Goal: Task Accomplishment & Management: Manage account settings

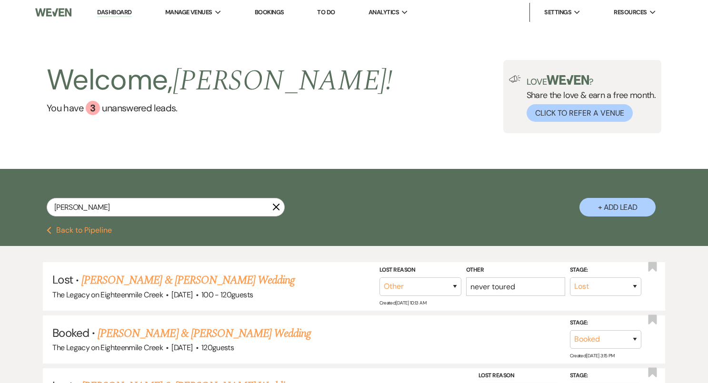
select select "8"
select select "1"
select select "8"
select select "6"
select select "8"
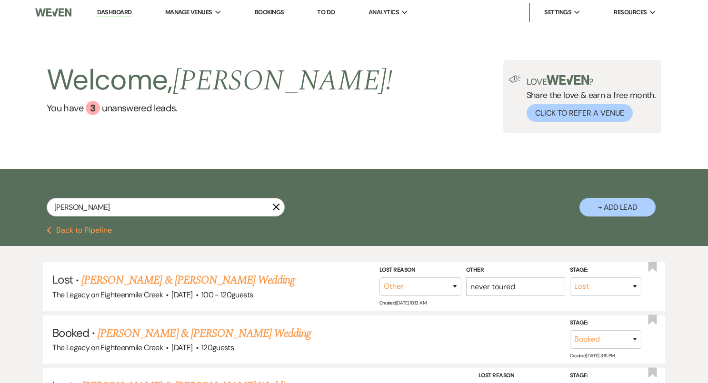
select select "10"
select select "8"
select select "10"
select select "8"
select select "10"
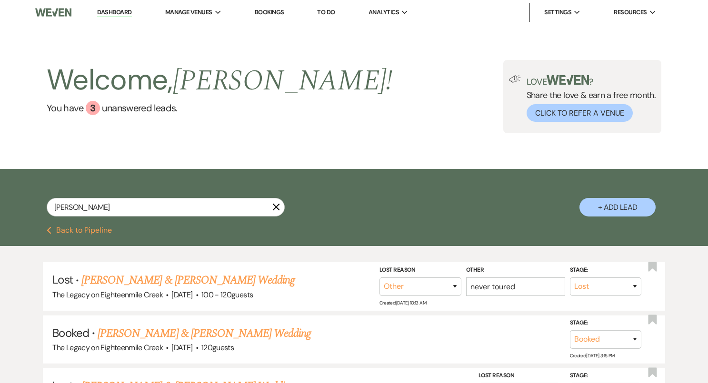
select select "8"
select select "10"
select select "8"
select select "6"
select select "8"
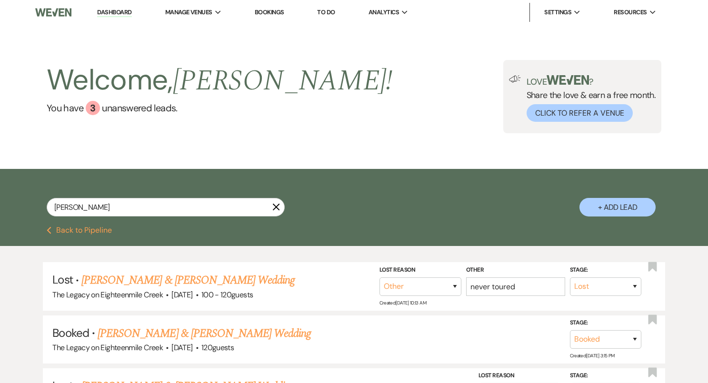
select select "5"
